Goal: Complete application form

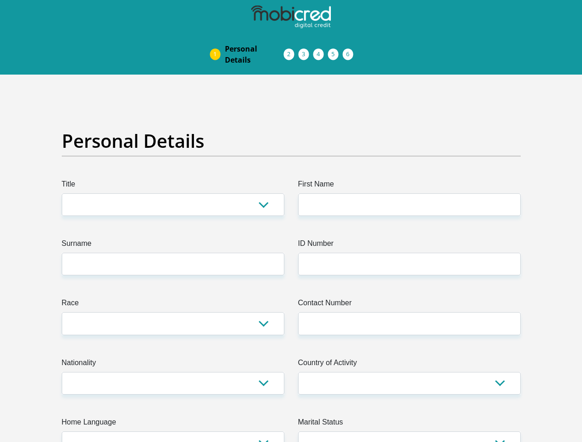
click at [0, 0] on img at bounding box center [0, 0] width 0 height 0
click at [218, 40] on link "Personal Details" at bounding box center [255, 54] width 74 height 29
click at [291, 51] on link "Acceptance of Services" at bounding box center [298, 54] width 15 height 7
click at [0, 0] on span "Documents" at bounding box center [0, 0] width 0 height 0
click at [336, 51] on link "Debicheck Mandate" at bounding box center [328, 54] width 15 height 7
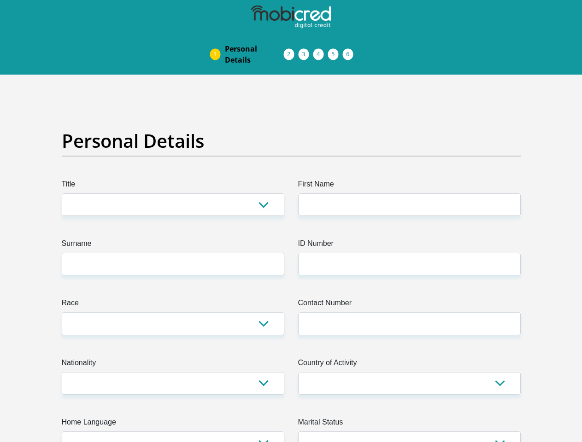
click at [350, 51] on link "Curata Authentication" at bounding box center [343, 54] width 15 height 7
click at [365, 51] on link "Pre Agreement Signoff" at bounding box center [357, 54] width 15 height 7
